Goal: Information Seeking & Learning: Find specific fact

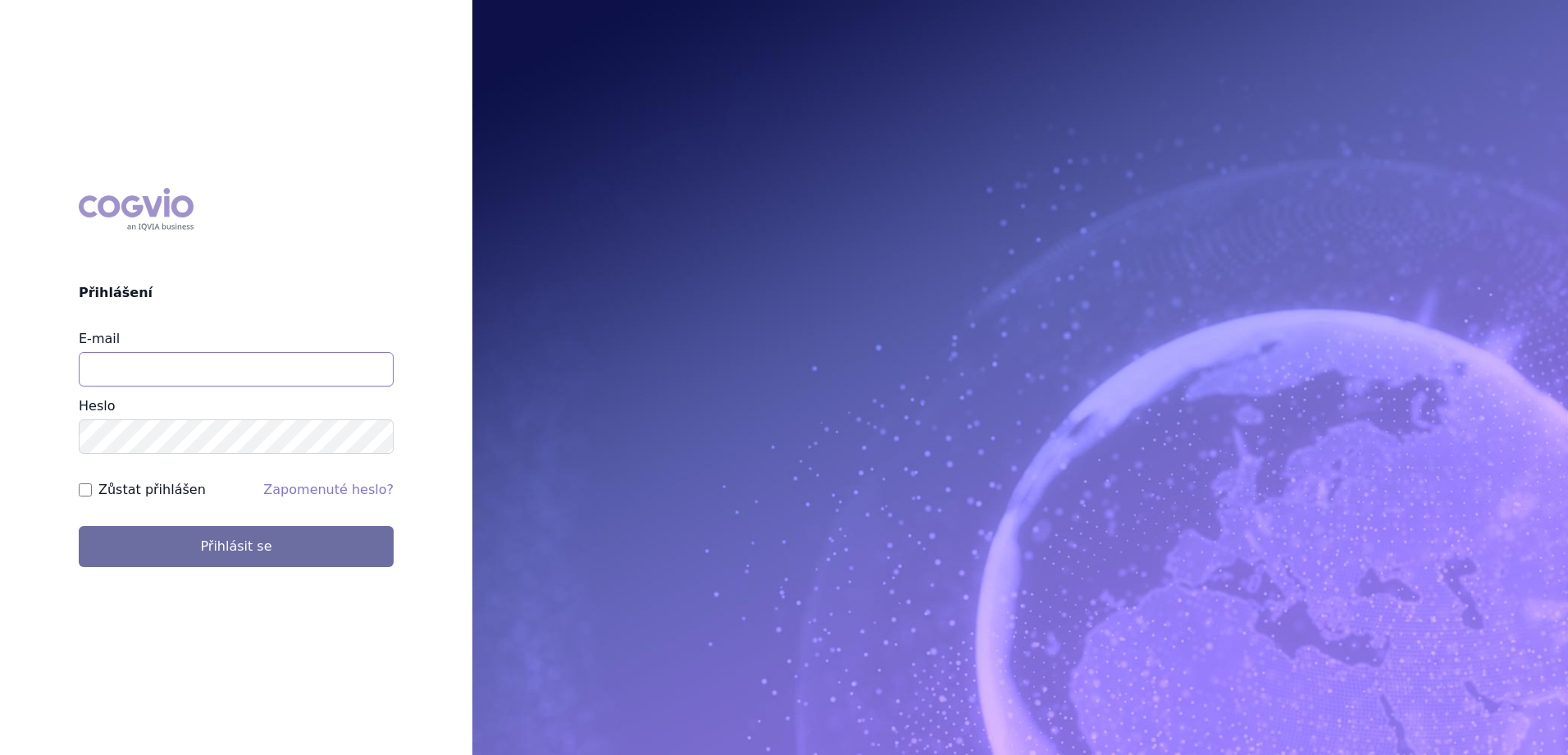
click at [205, 365] on input "E-mail" at bounding box center [236, 368] width 315 height 34
type input "marek.sejval@astrazeneca.com"
click at [79, 526] on button "Přihlásit se" at bounding box center [236, 546] width 315 height 41
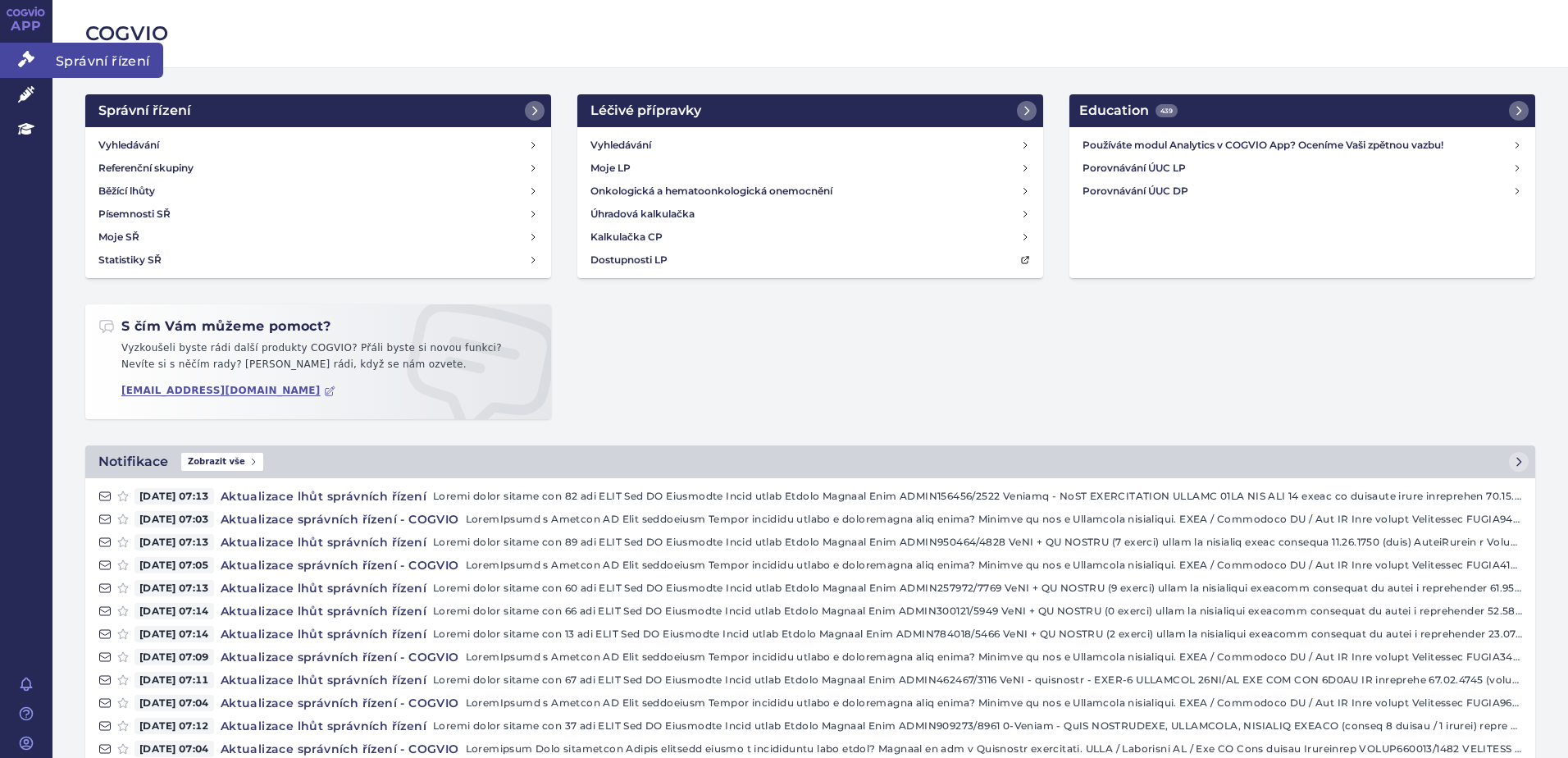
click at [35, 56] on link "Správní řízení" at bounding box center [26, 59] width 53 height 34
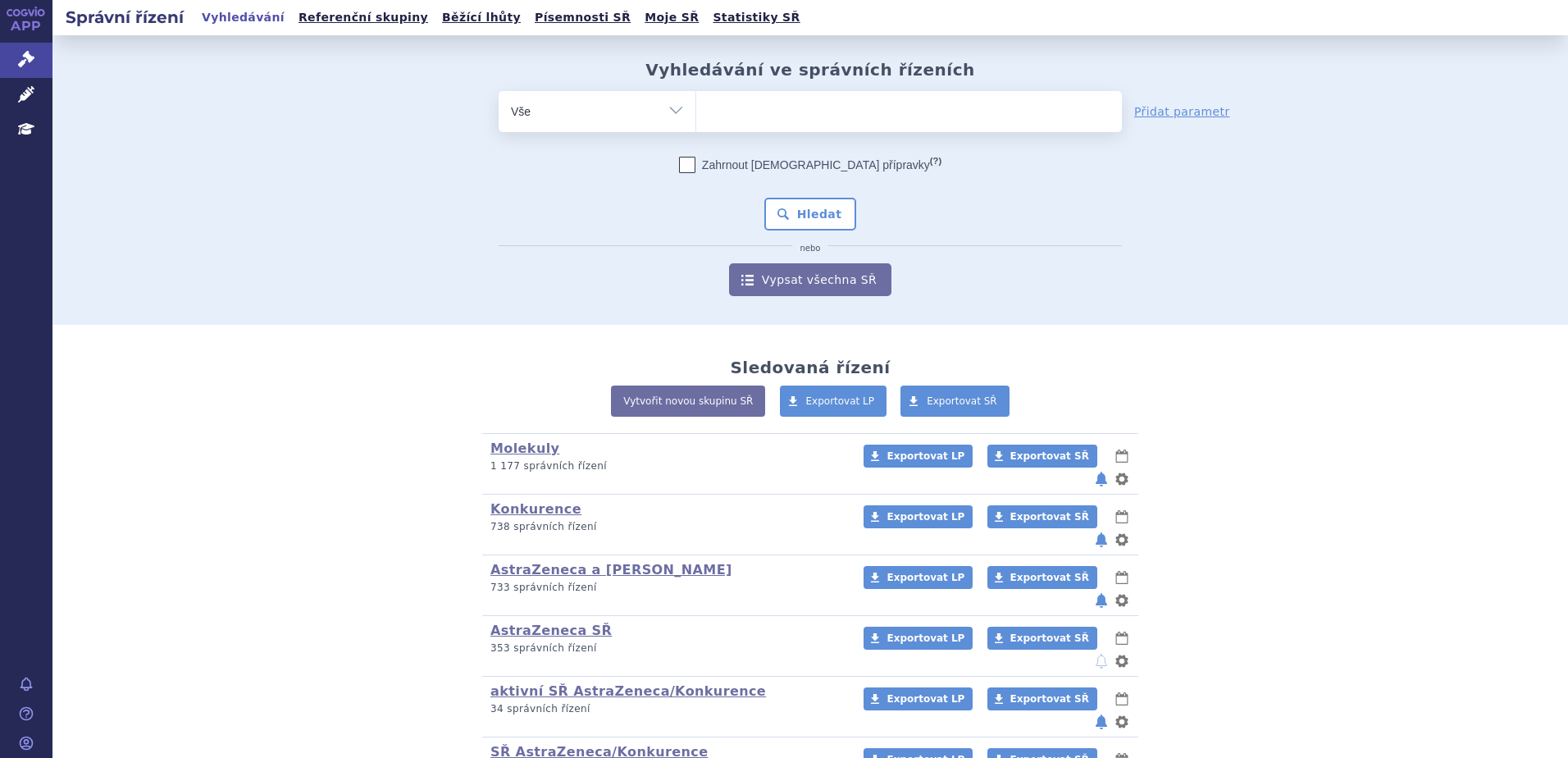
click at [772, 120] on ul at bounding box center [909, 108] width 426 height 34
click at [696, 120] on select at bounding box center [695, 110] width 1 height 41
click at [530, 23] on link "Písemnosti SŘ" at bounding box center [582, 18] width 105 height 22
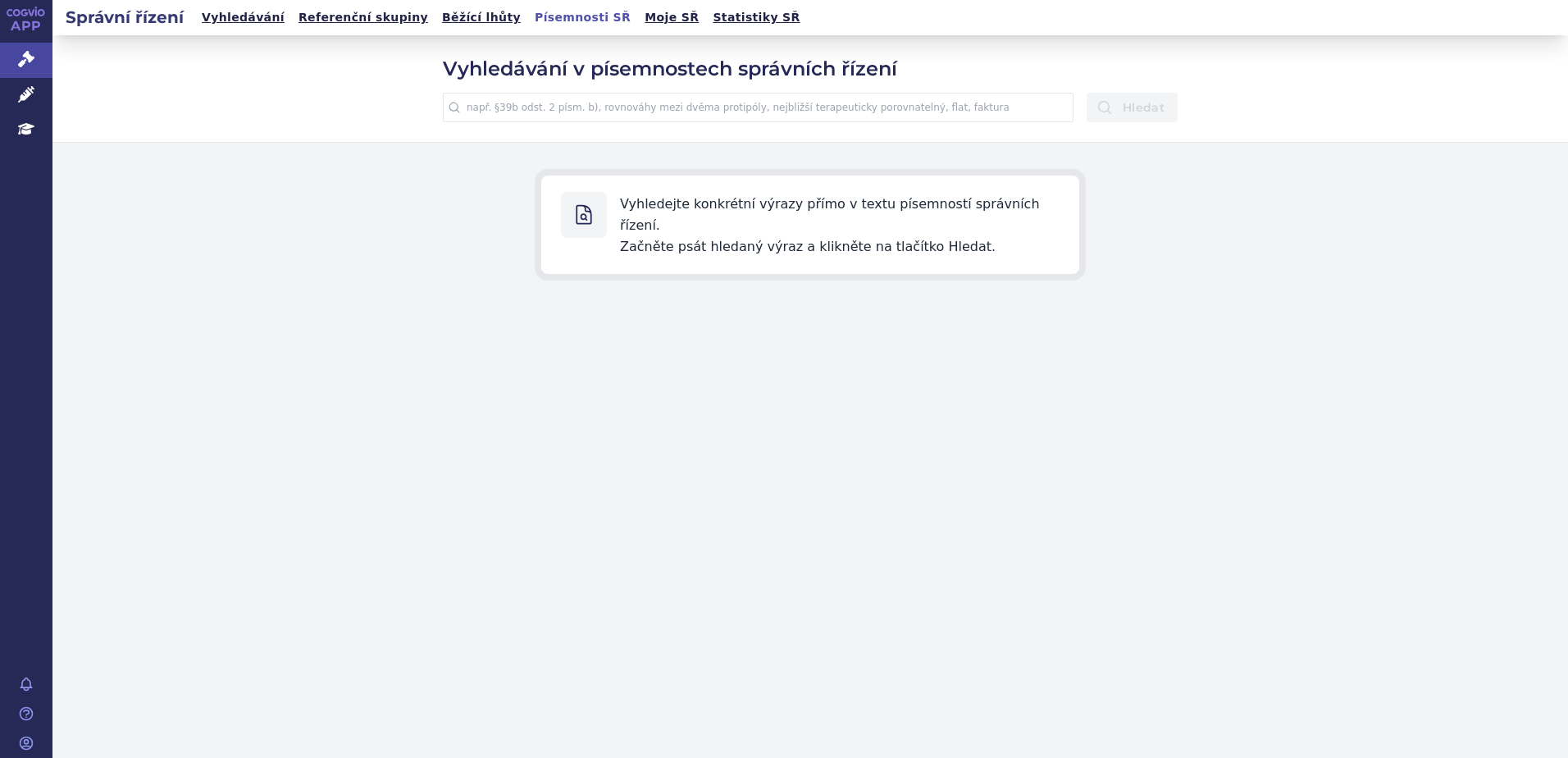
click at [648, 113] on input "text" at bounding box center [758, 107] width 631 height 29
type input "dMMR"
click at [1087, 93] on button "Hledat" at bounding box center [1132, 107] width 91 height 29
